Goal: Navigation & Orientation: Go to known website

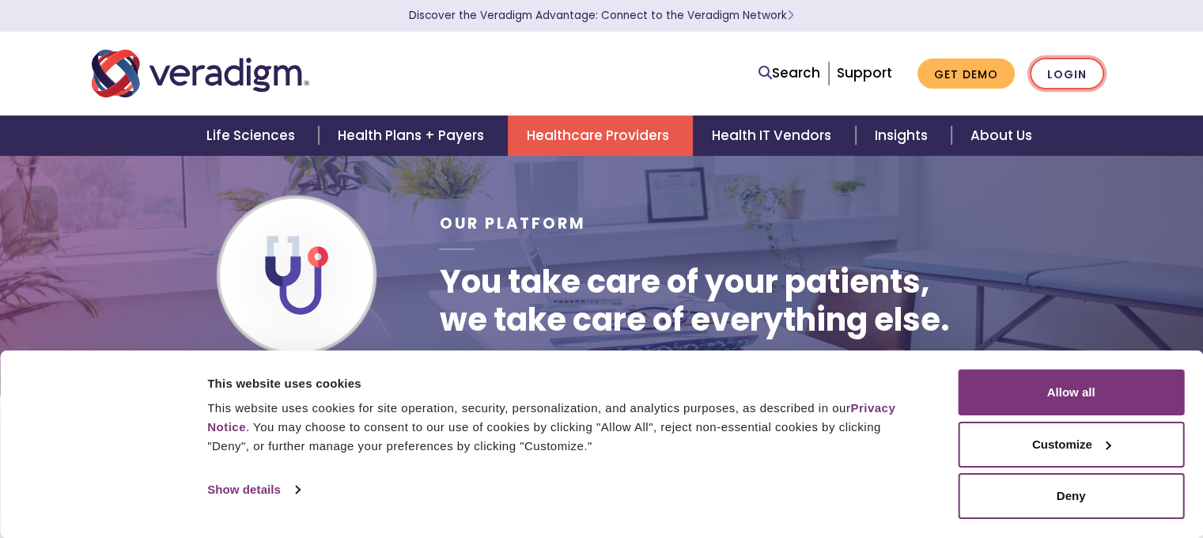
click at [1070, 76] on link "Login" at bounding box center [1067, 74] width 74 height 32
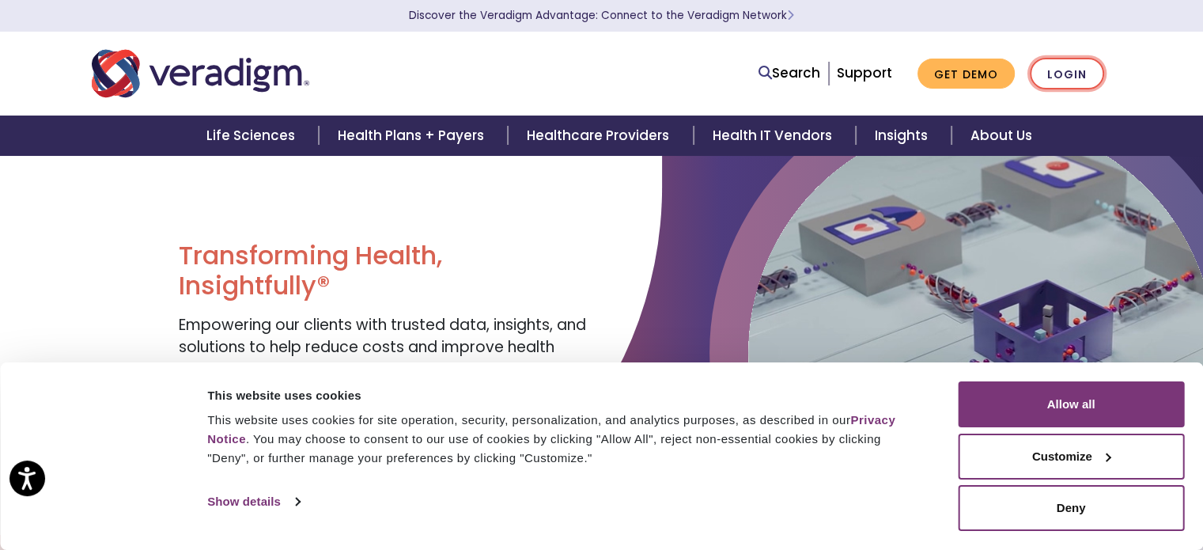
click at [1069, 75] on link "Login" at bounding box center [1067, 74] width 74 height 32
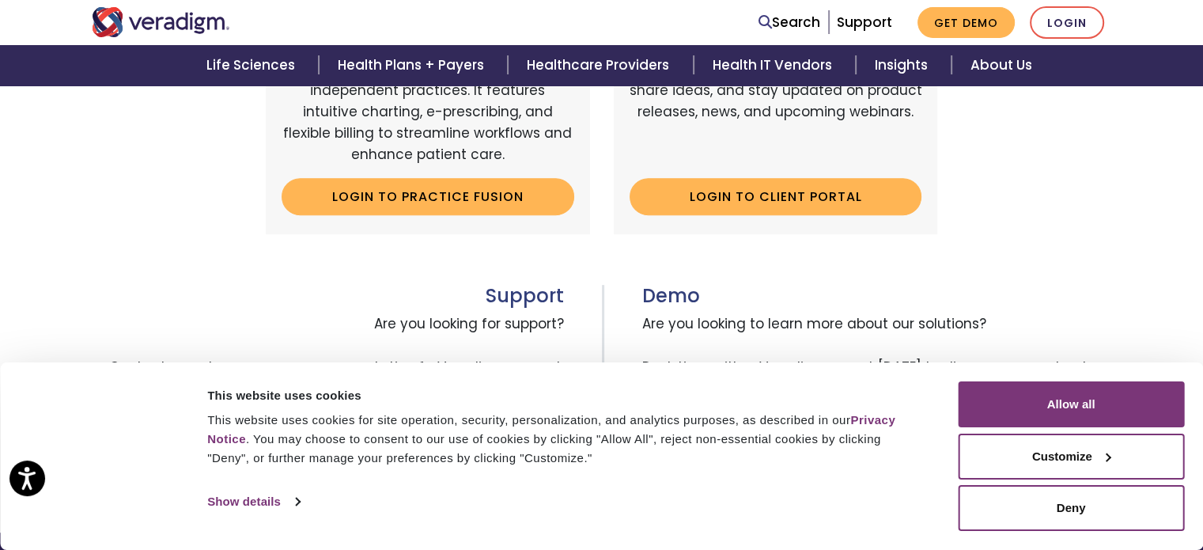
scroll to position [664, 0]
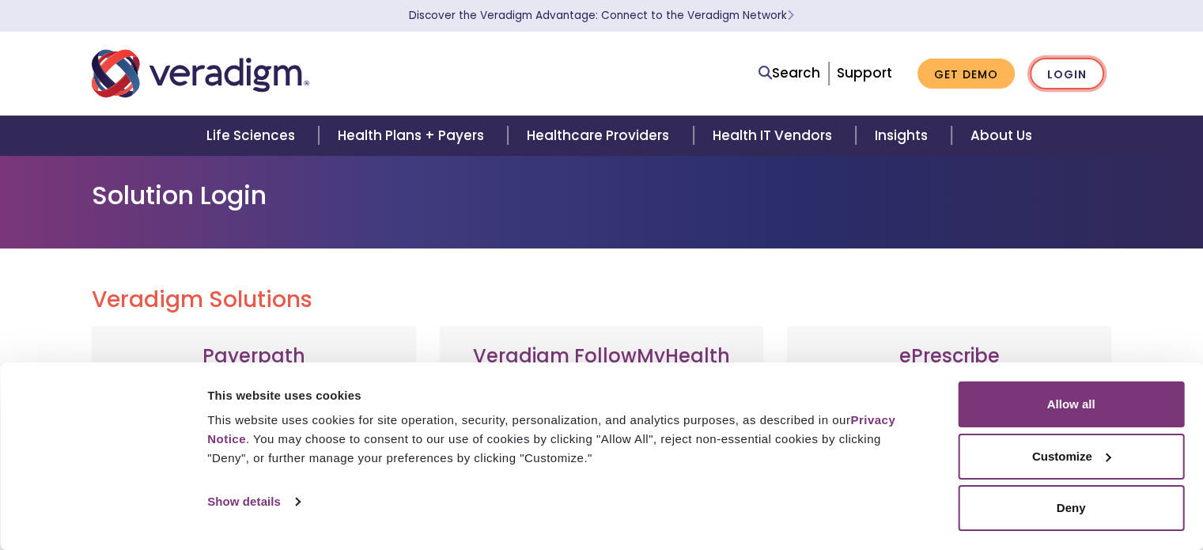
click at [1065, 75] on link "Login" at bounding box center [1067, 74] width 74 height 32
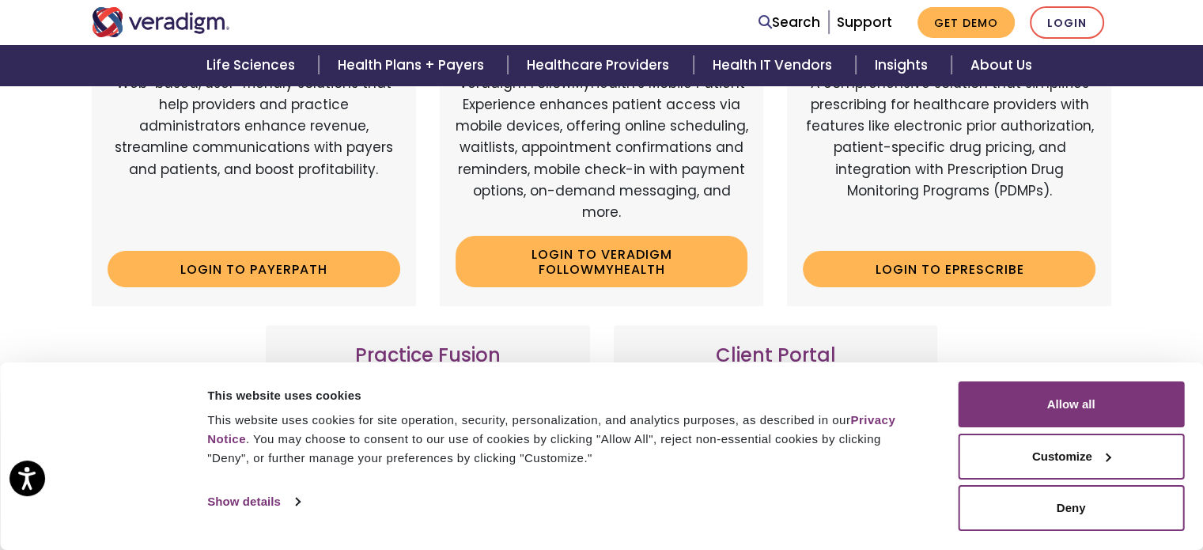
scroll to position [316, 0]
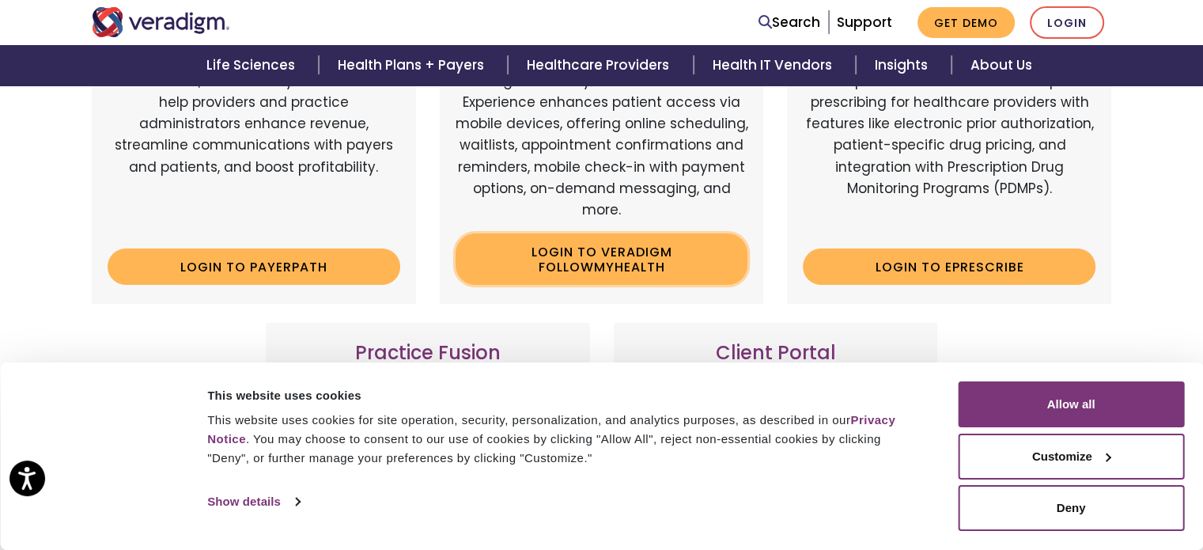
click at [595, 262] on link "Login to Veradigm FollowMyHealth" at bounding box center [602, 258] width 293 height 51
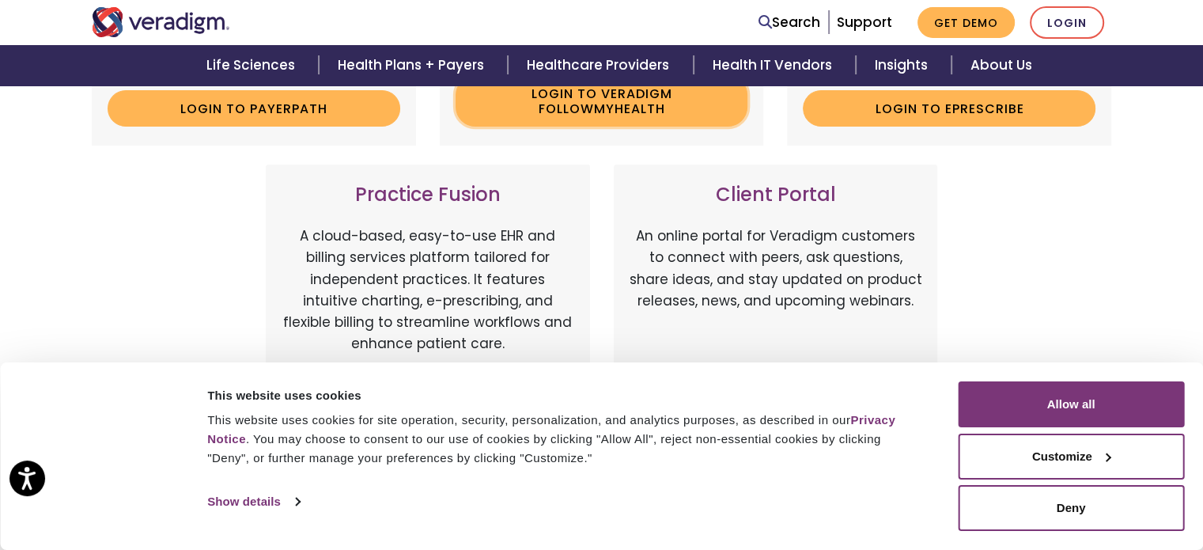
scroll to position [554, 0]
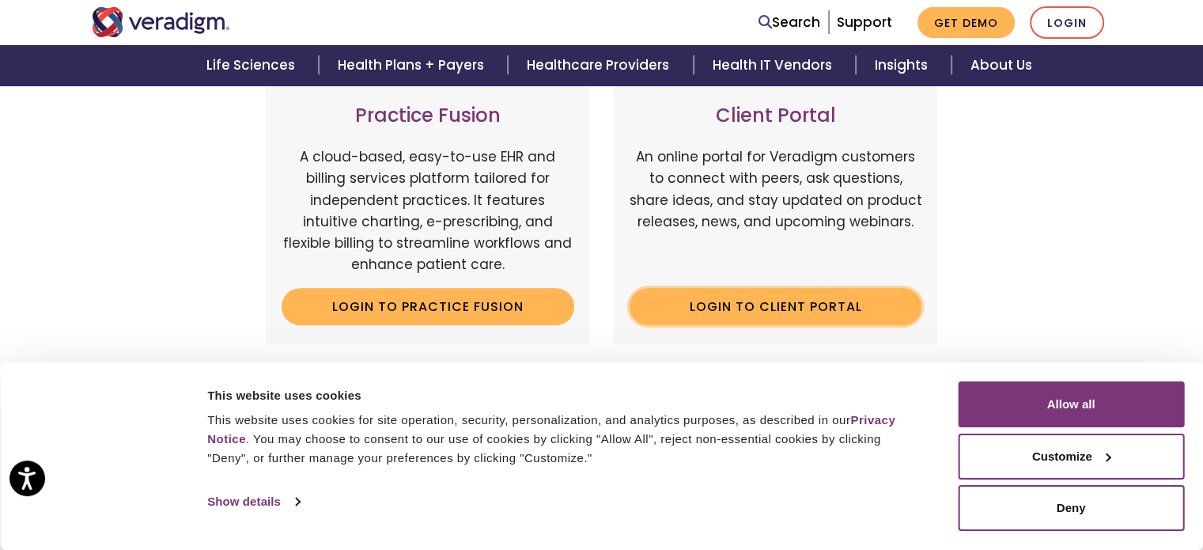
click at [780, 309] on link "Login to Client Portal" at bounding box center [776, 306] width 293 height 36
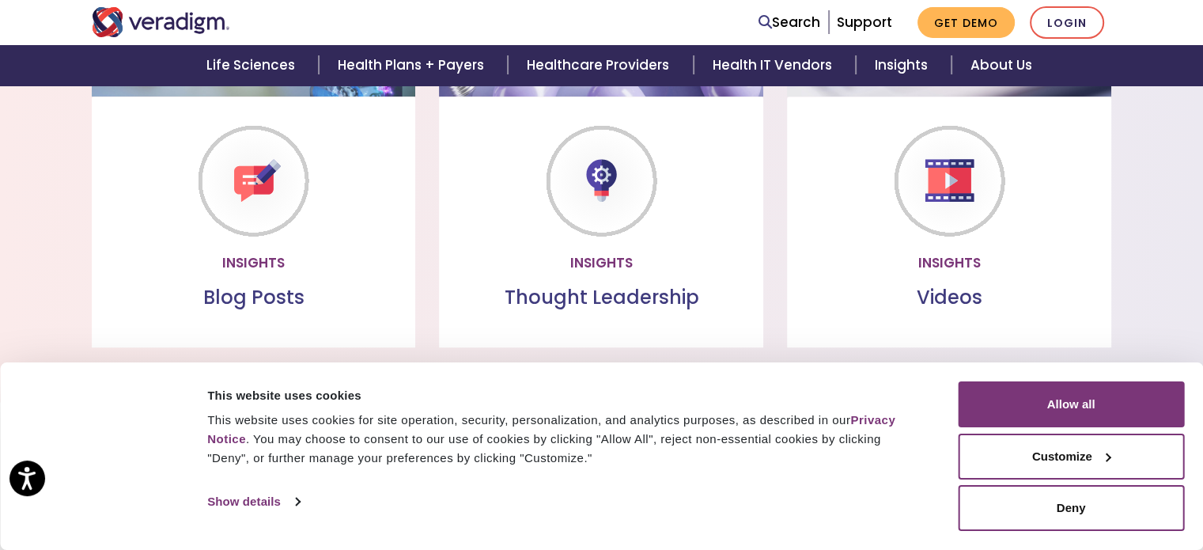
scroll to position [1503, 0]
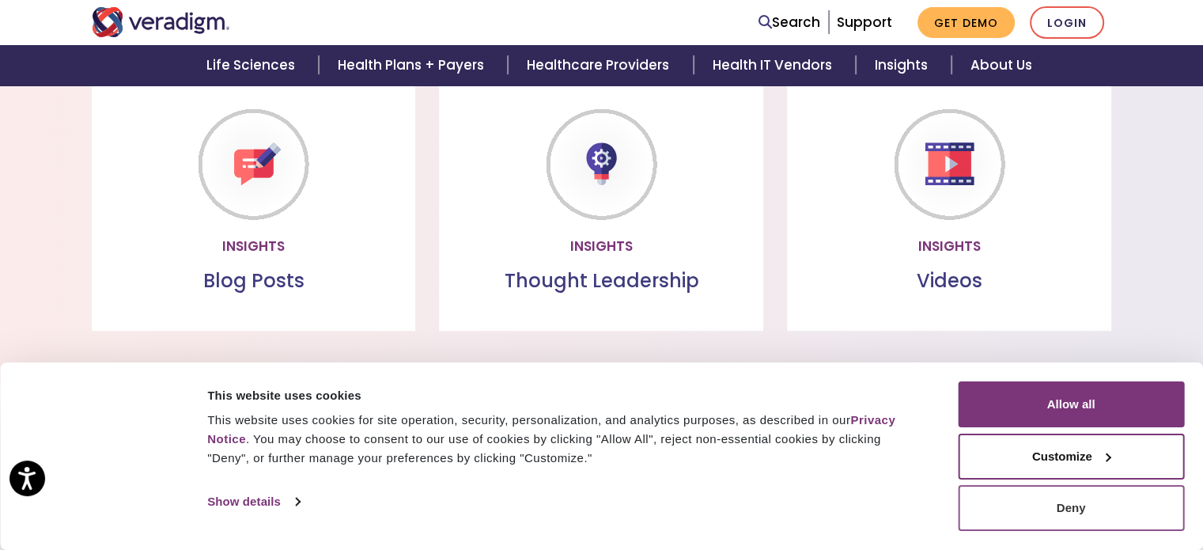
click at [1062, 506] on button "Deny" at bounding box center [1071, 508] width 226 height 46
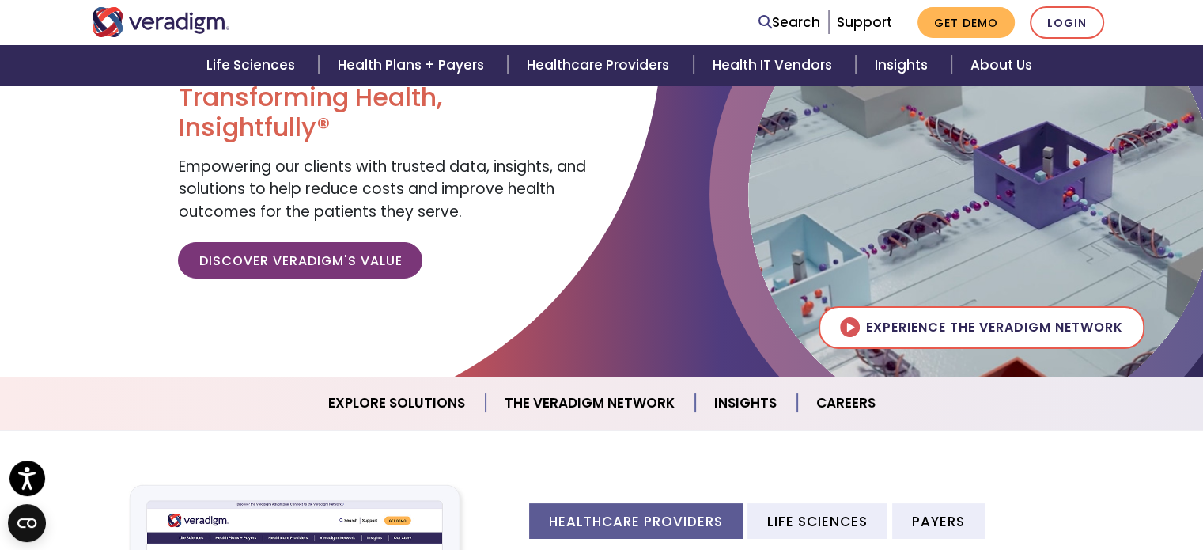
scroll to position [0, 0]
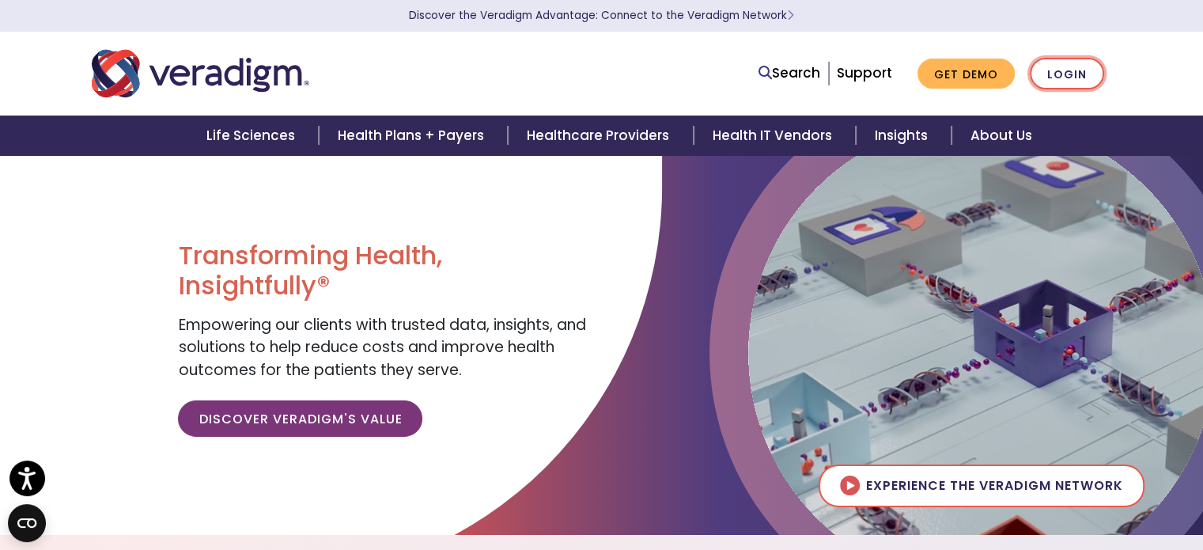
click at [1057, 70] on link "Login" at bounding box center [1067, 74] width 74 height 32
